Goal: Navigation & Orientation: Find specific page/section

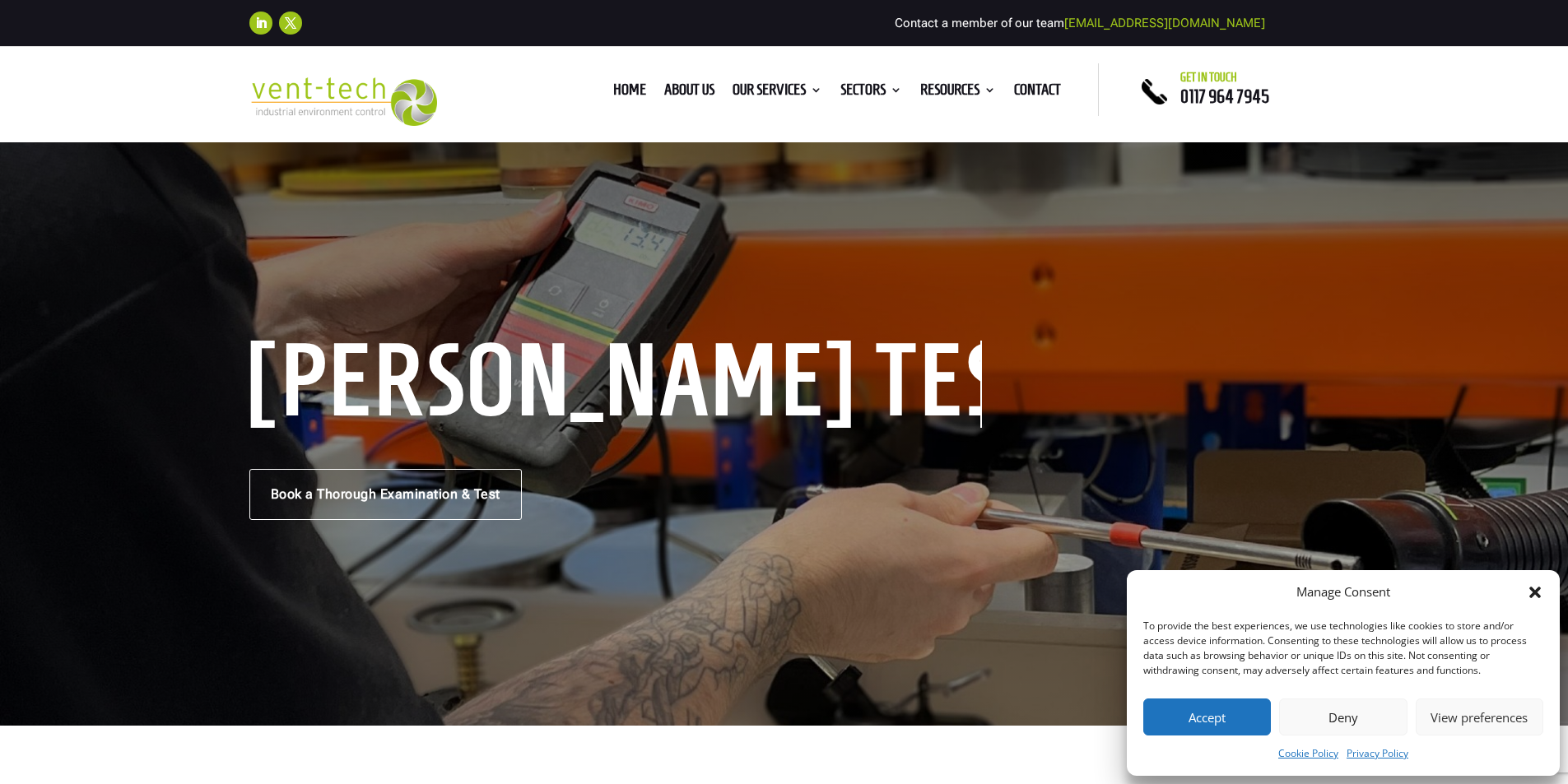
click at [1533, 590] on icon "Close dialog" at bounding box center [1535, 592] width 12 height 12
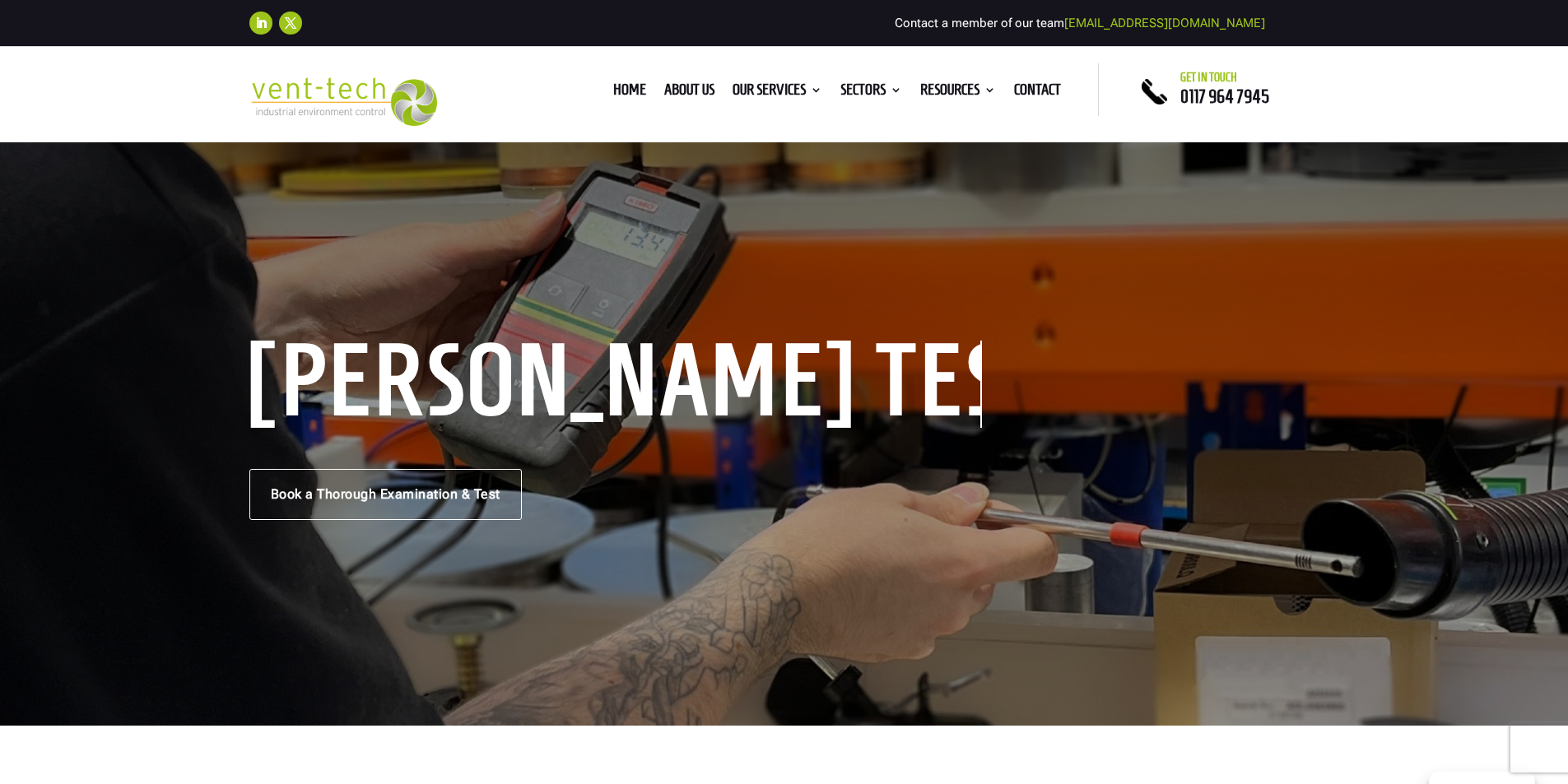
scroll to position [82, 0]
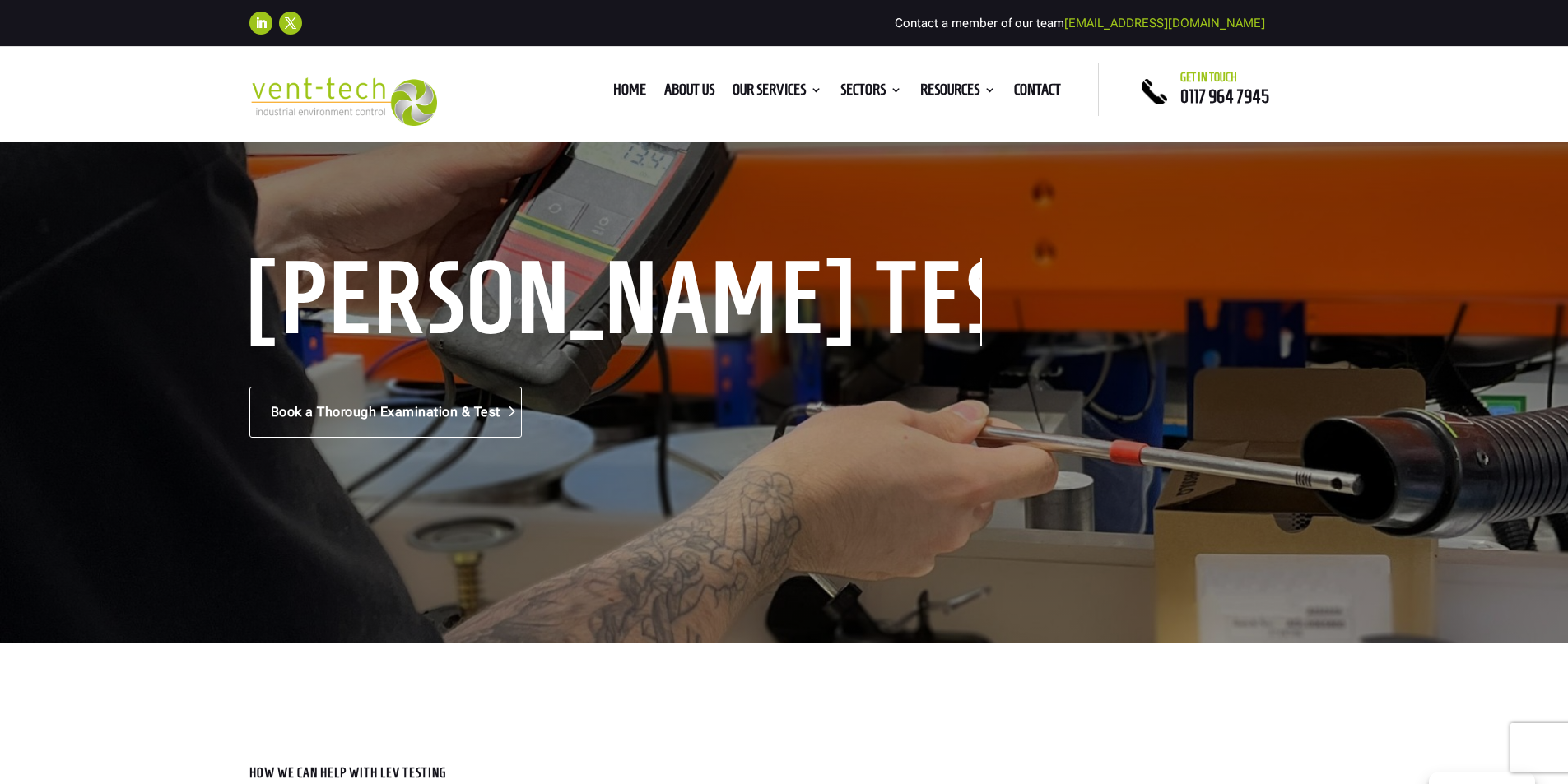
click at [415, 410] on link "Book a Thorough Examination & Test" at bounding box center [386, 412] width 272 height 51
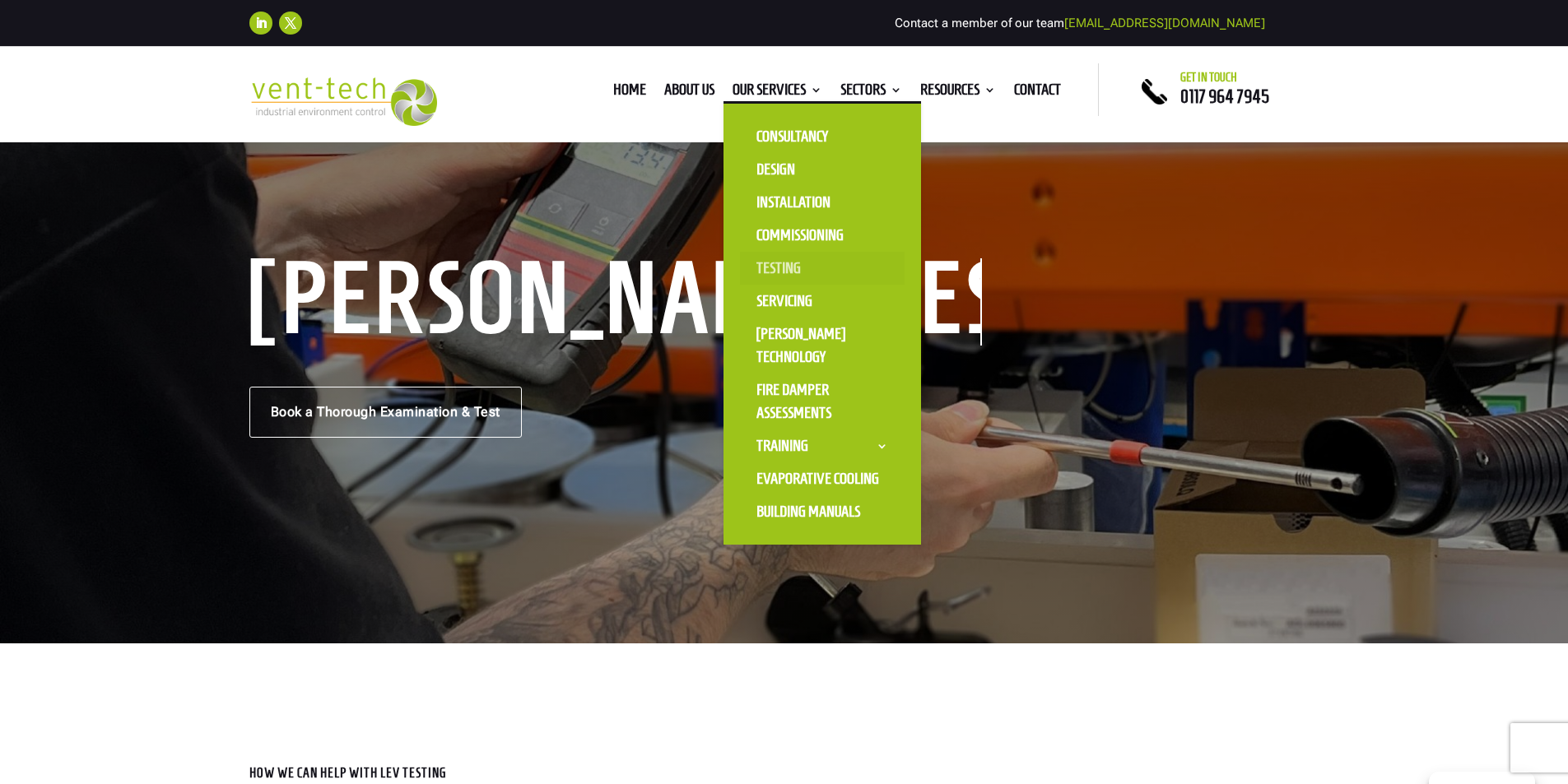
click at [764, 265] on link "Testing" at bounding box center [822, 268] width 165 height 33
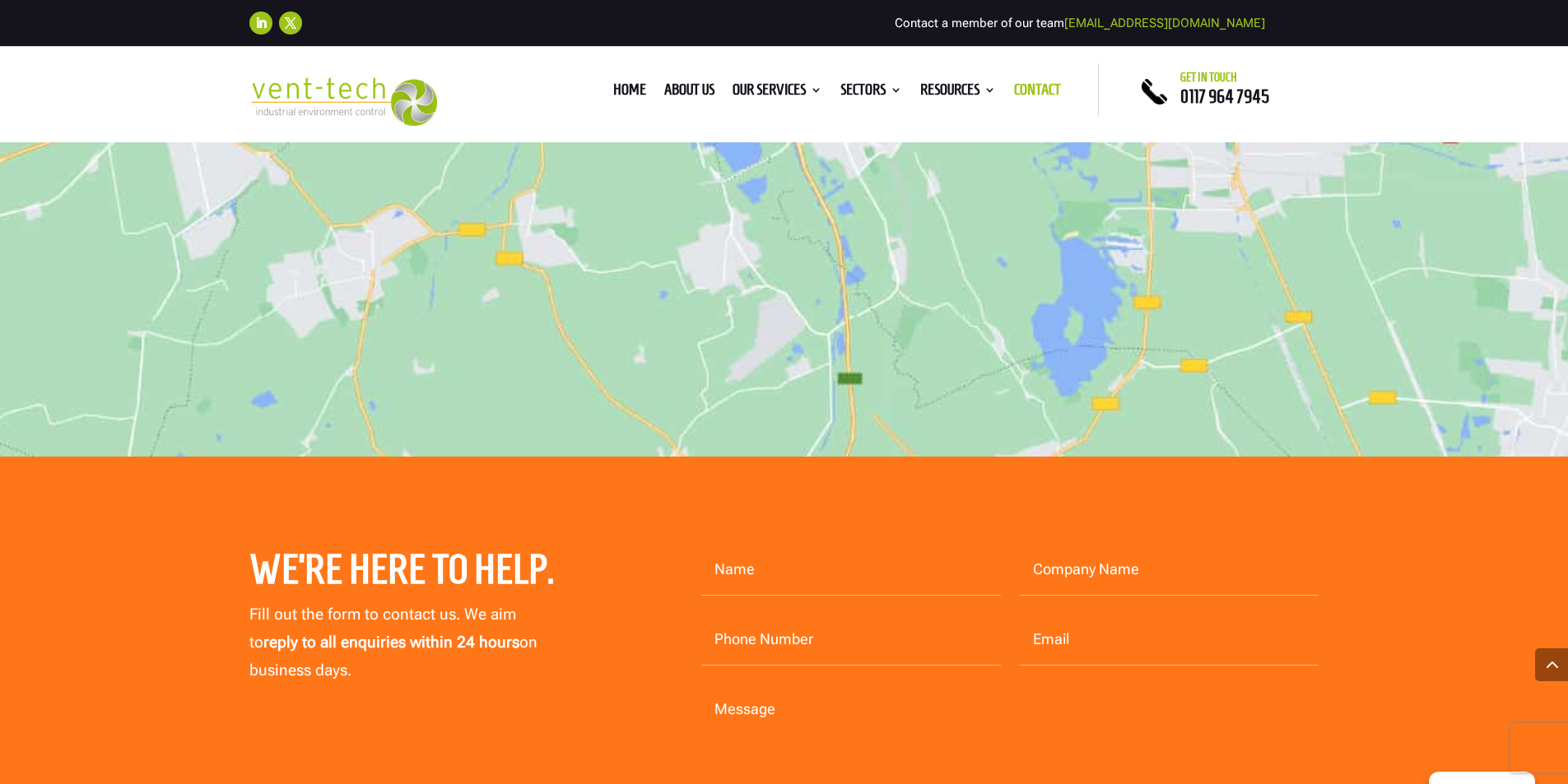
scroll to position [1728, 0]
